Goal: Information Seeking & Learning: Check status

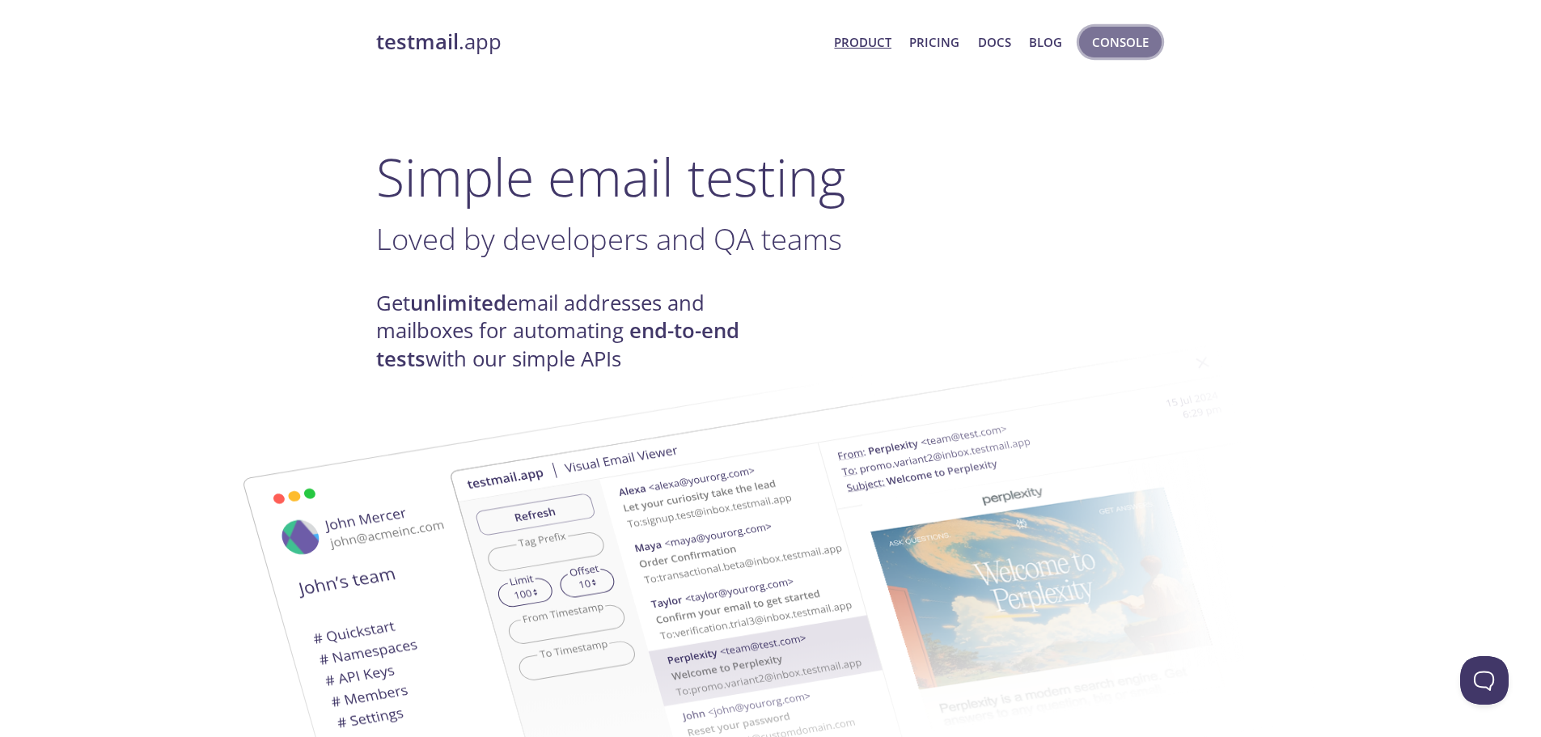
click at [1142, 56] on button "Console" at bounding box center [1120, 42] width 83 height 31
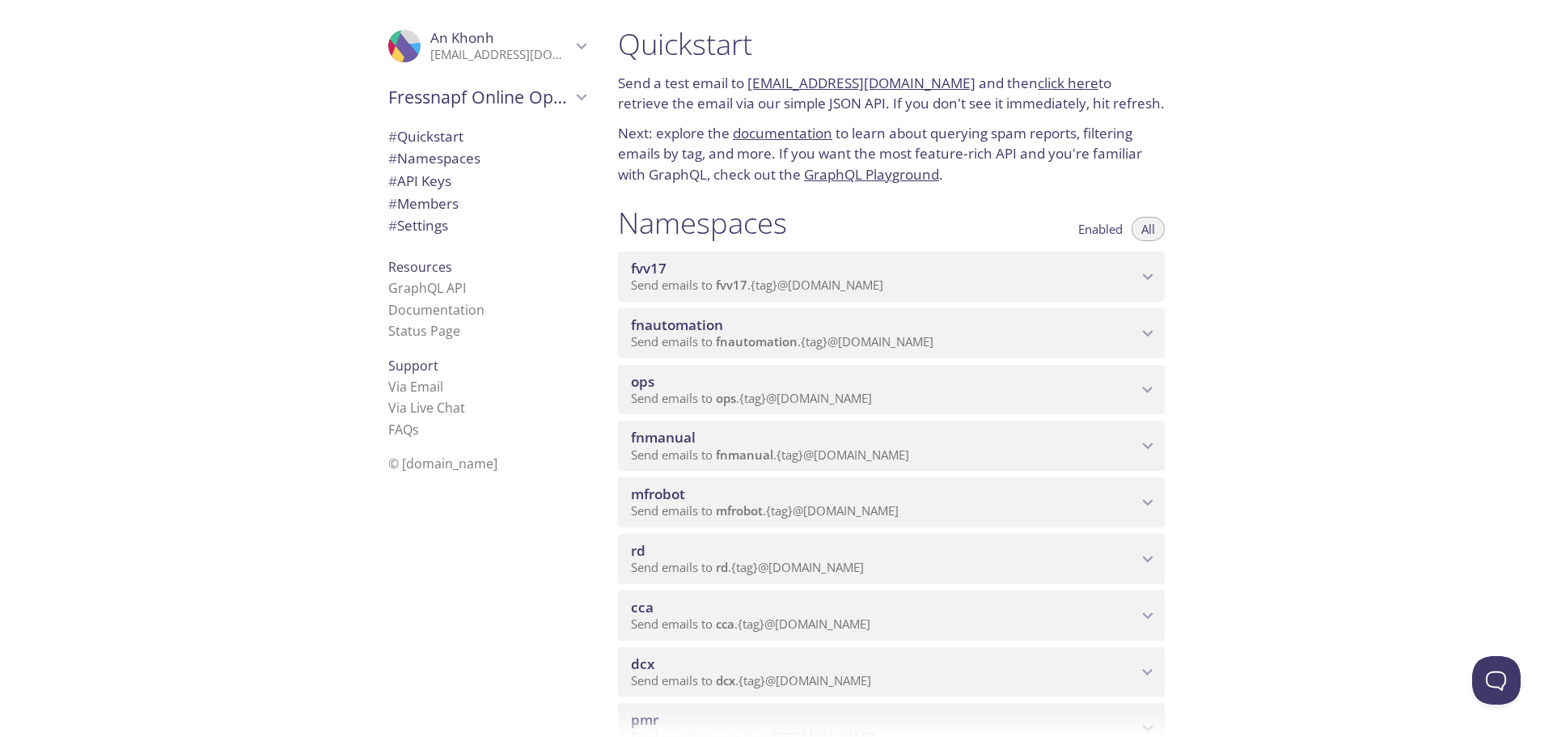
click at [1007, 334] on p "Send emails to fnautomation . {tag} @[DOMAIN_NAME]" at bounding box center [884, 342] width 506 height 16
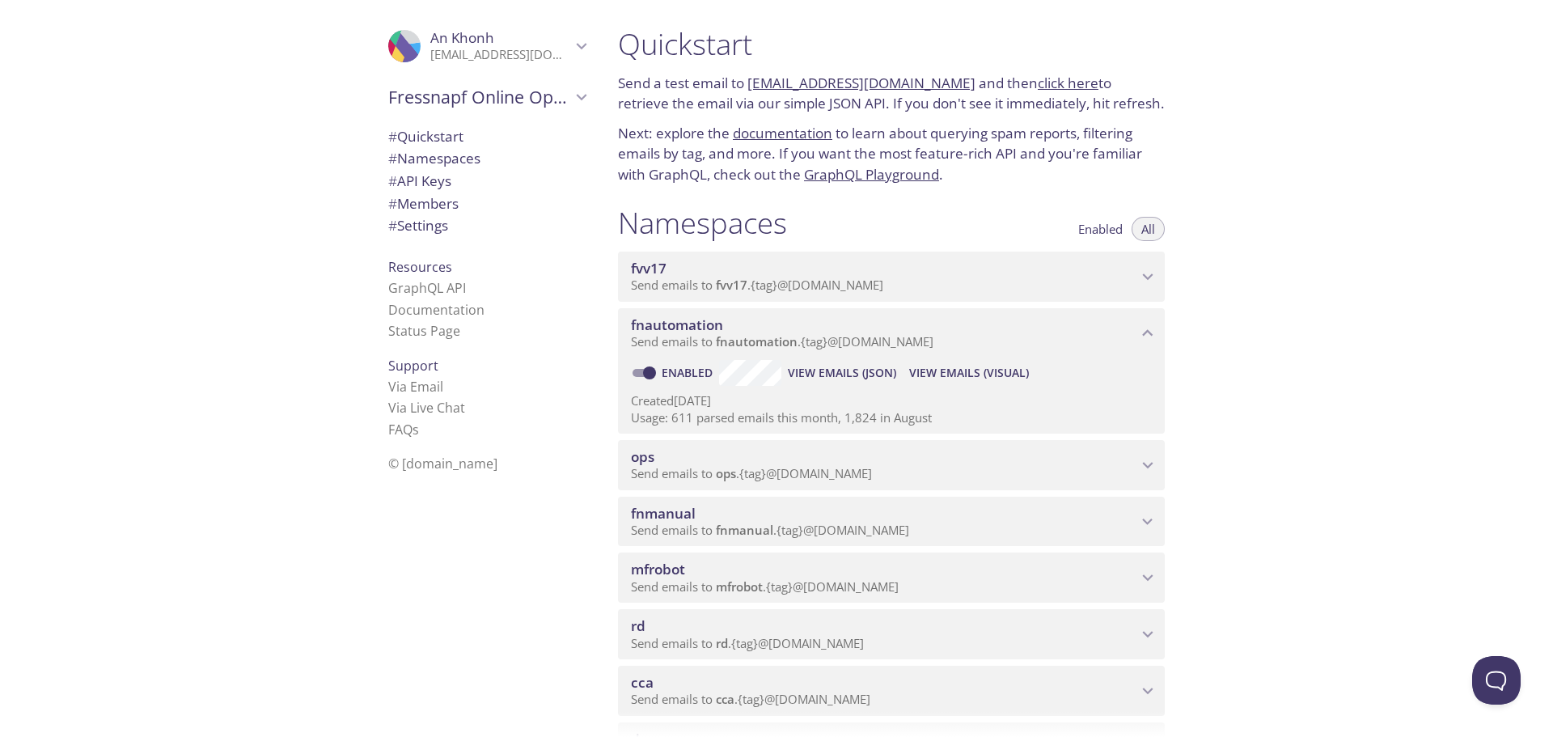
click at [1006, 336] on p "Send emails to fnautomation . {tag} @[DOMAIN_NAME]" at bounding box center [884, 342] width 506 height 16
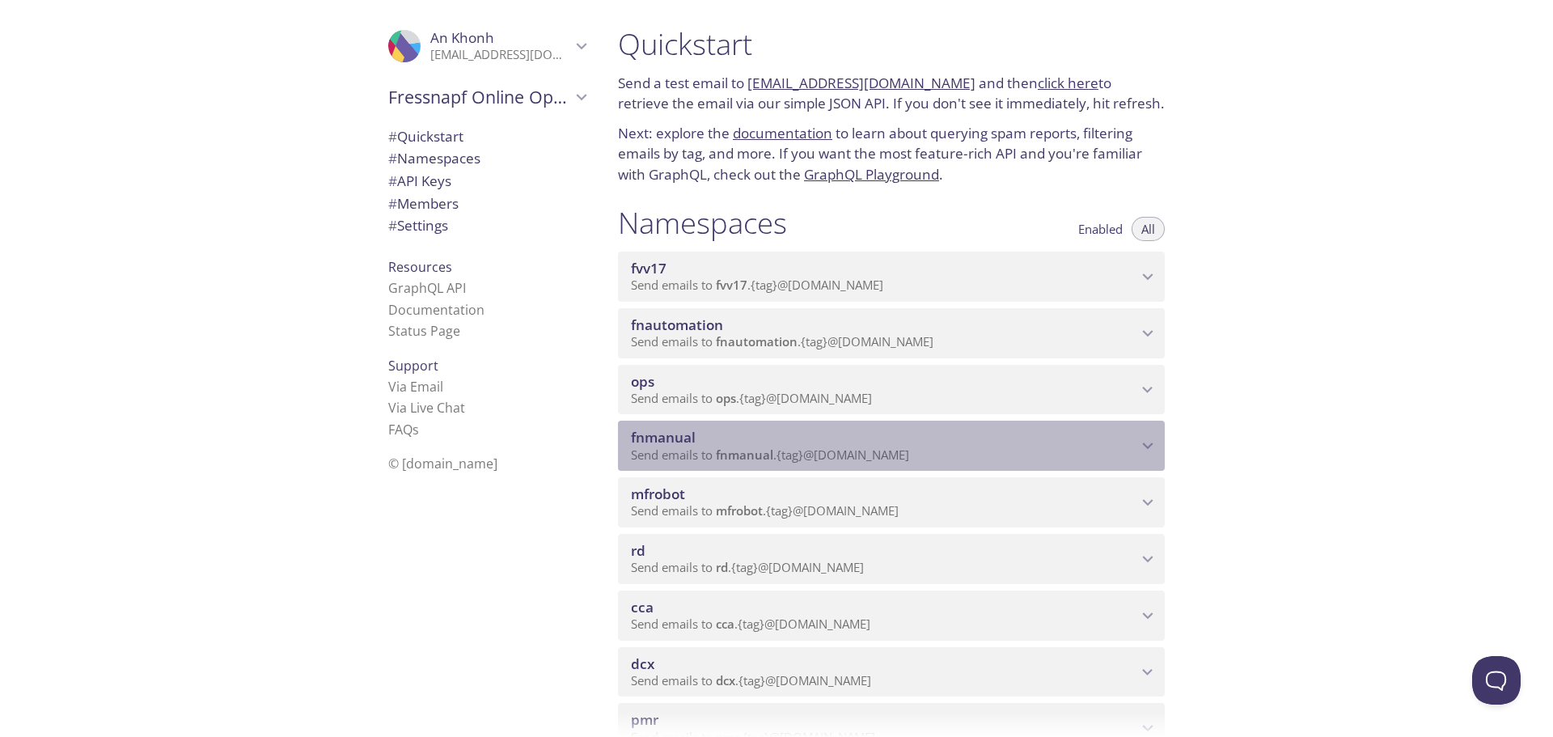
click at [958, 452] on p "Send emails to fnmanual . {tag} @[DOMAIN_NAME]" at bounding box center [884, 455] width 506 height 16
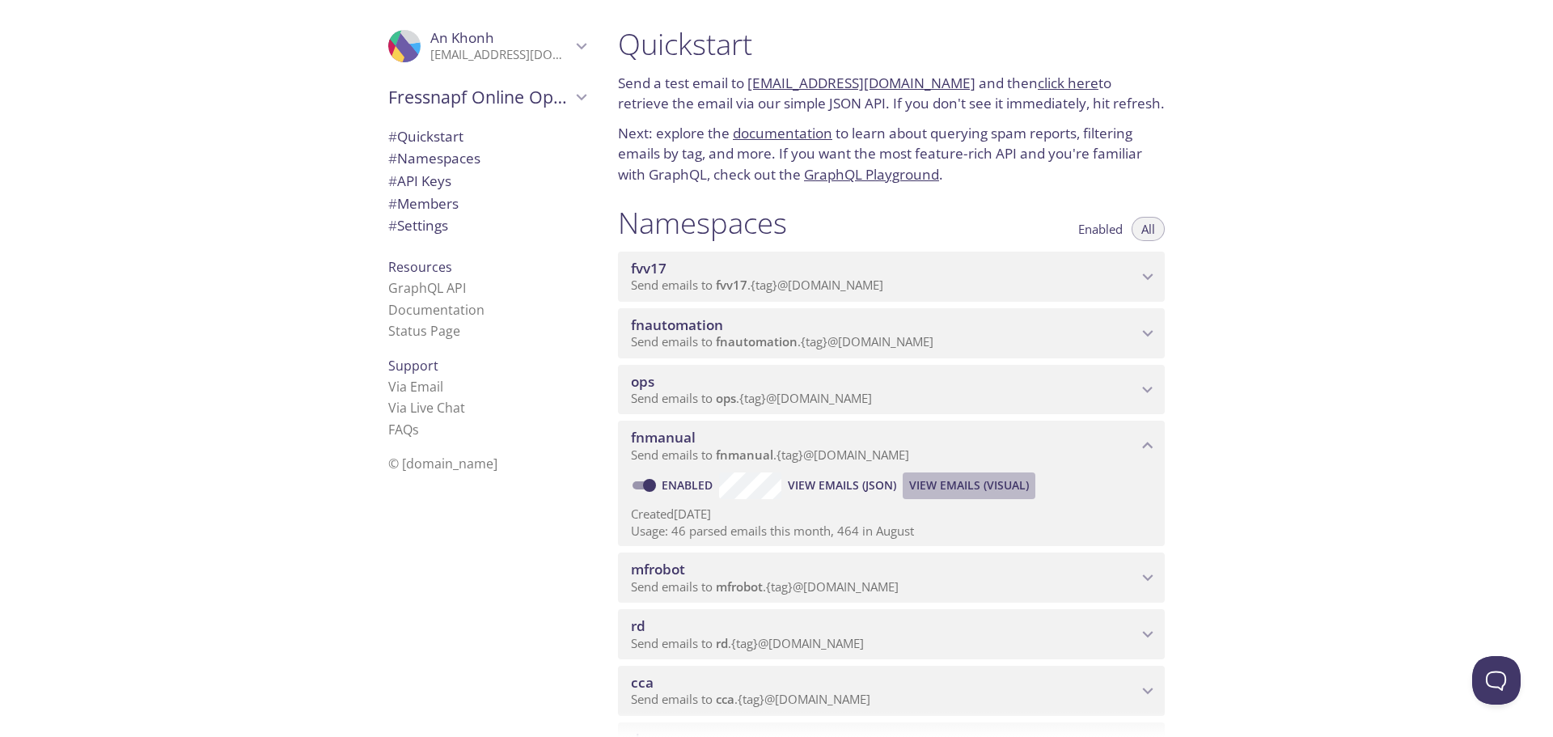
click at [954, 483] on span "View Emails (Visual)" at bounding box center [969, 485] width 120 height 19
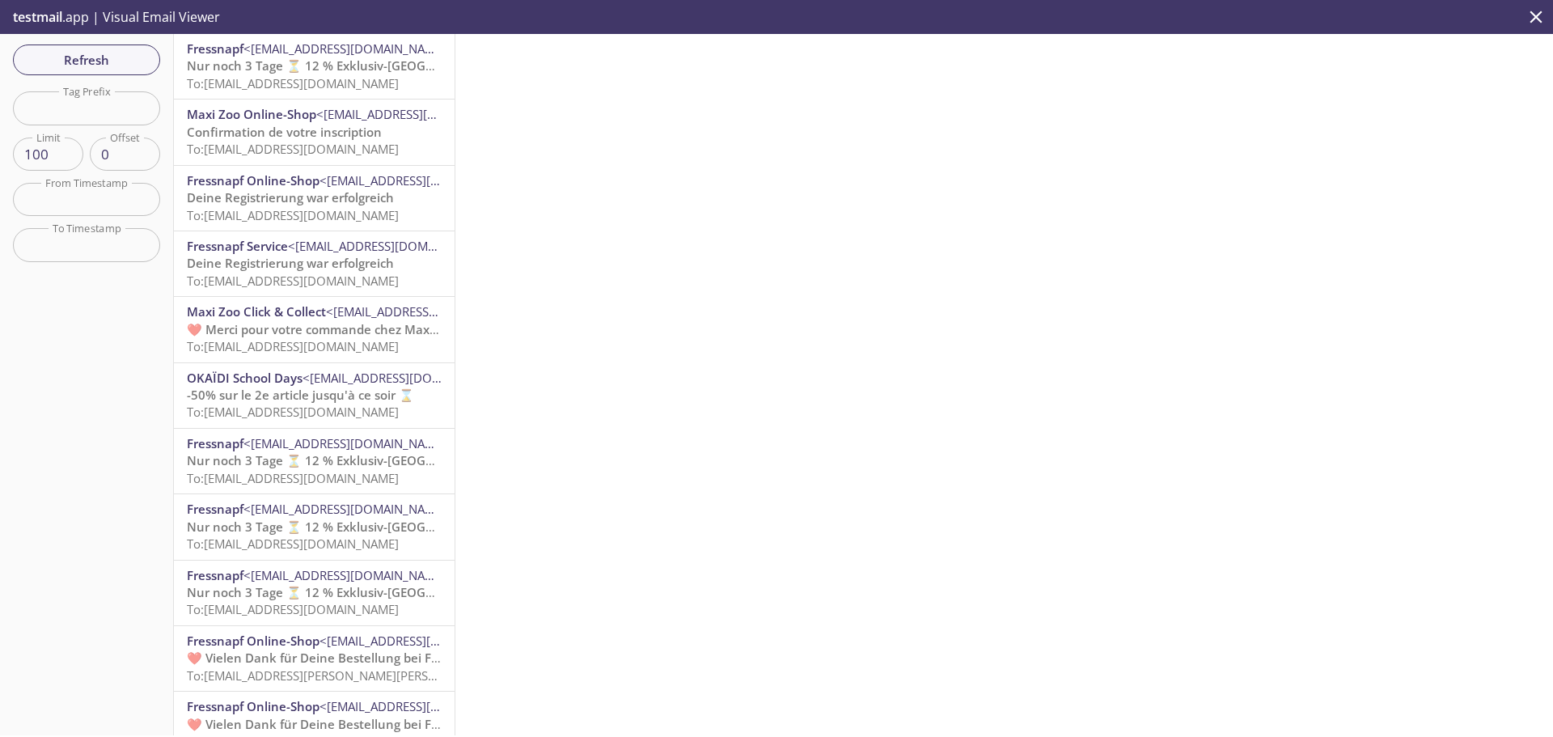
click at [75, 100] on input "text" at bounding box center [86, 107] width 147 height 33
click at [95, 105] on input "text" at bounding box center [86, 107] width 147 height 33
paste input "[DOMAIN_NAME][EMAIL_ADDRESS][DOMAIN_NAME]"
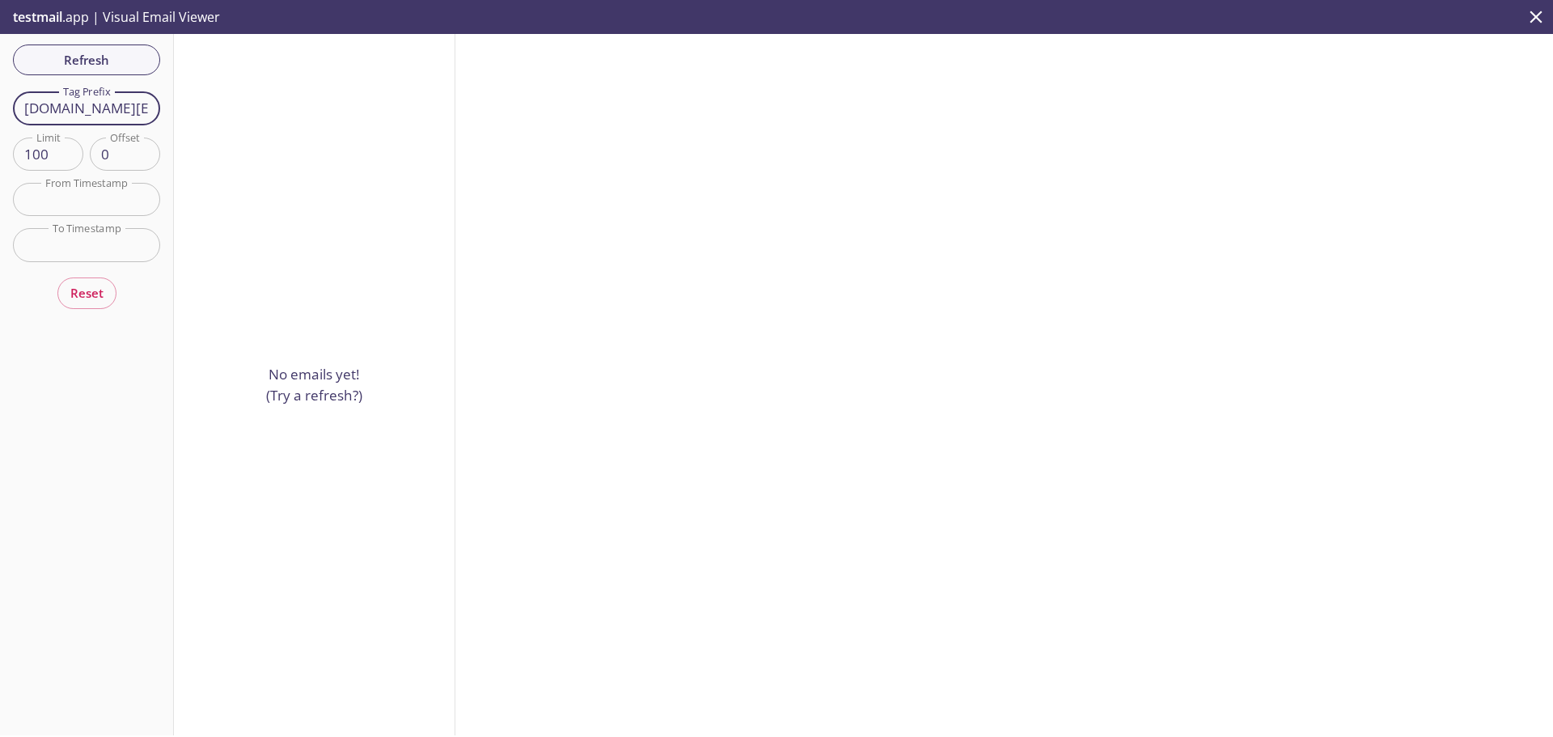
scroll to position [0, 117]
drag, startPoint x: 100, startPoint y: 107, endPoint x: 298, endPoint y: 125, distance: 199.0
click at [298, 125] on div "Refresh Filters Tag Prefix [DOMAIN_NAME][EMAIL_ADDRESS][DOMAIN_NAME] Tag Prefix…" at bounding box center [776, 384] width 1553 height 701
type input "mqa.plsso1"
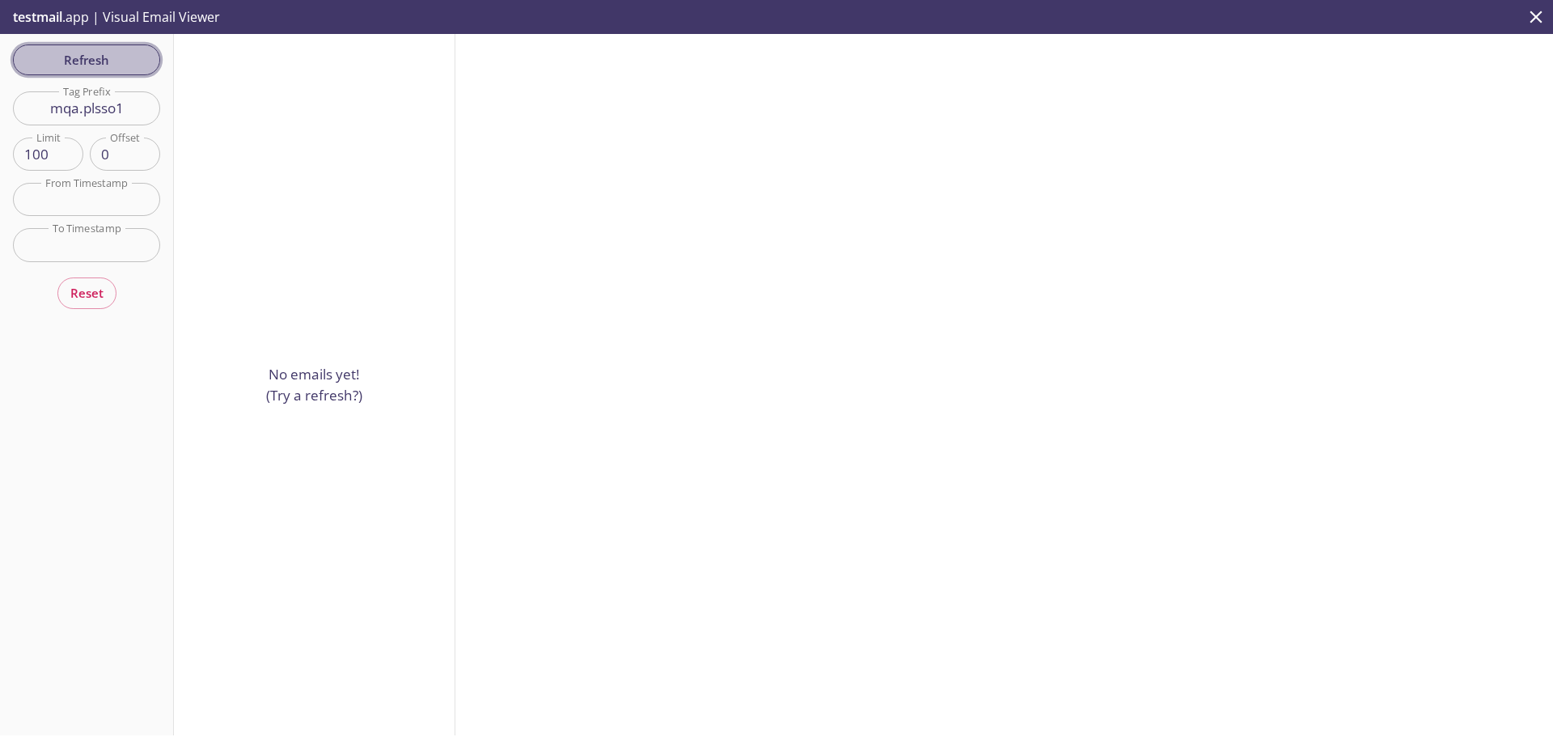
click at [125, 56] on span "Refresh" at bounding box center [86, 59] width 121 height 21
click at [94, 292] on span "Reset" at bounding box center [86, 292] width 33 height 21
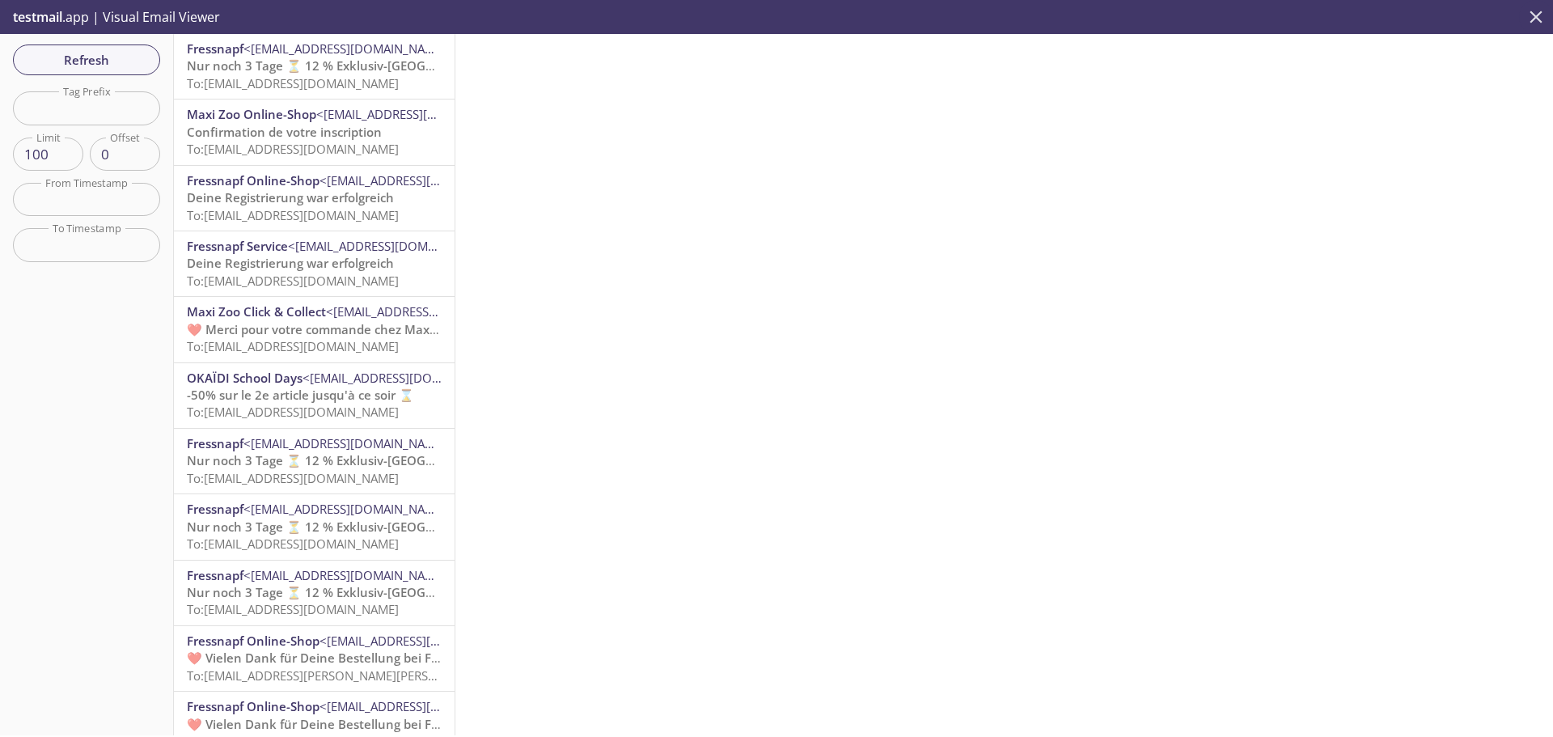
click at [1540, 23] on icon "close" at bounding box center [1536, 16] width 21 height 21
